Goal: Task Accomplishment & Management: Manage account settings

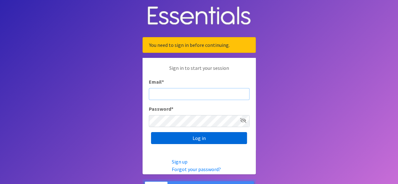
type input "[PERSON_NAME][EMAIL_ADDRESS][PERSON_NAME][DOMAIN_NAME]"
click at [205, 140] on input "Log in" at bounding box center [199, 138] width 96 height 12
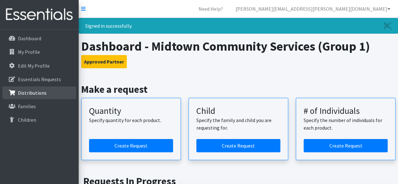
click at [35, 91] on p "Distributions" at bounding box center [32, 93] width 29 height 6
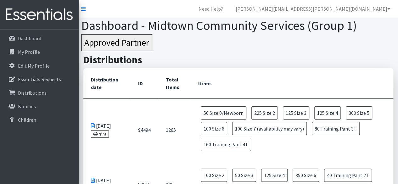
scroll to position [7, 0]
